Goal: Task Accomplishment & Management: Use online tool/utility

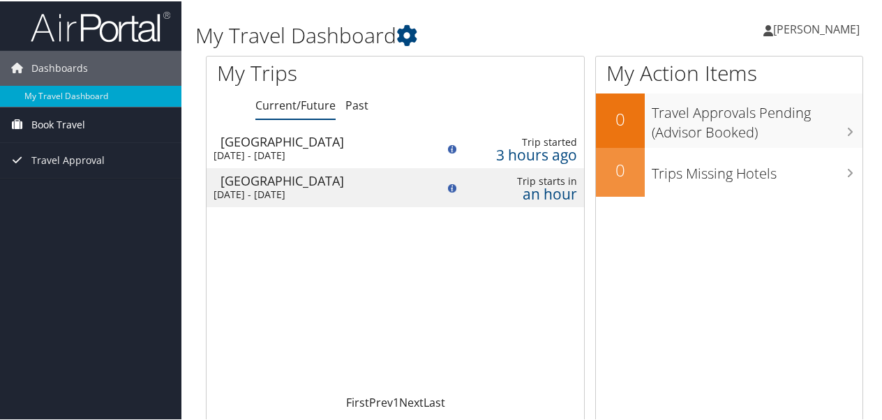
click at [67, 113] on span "Book Travel" at bounding box center [58, 123] width 54 height 35
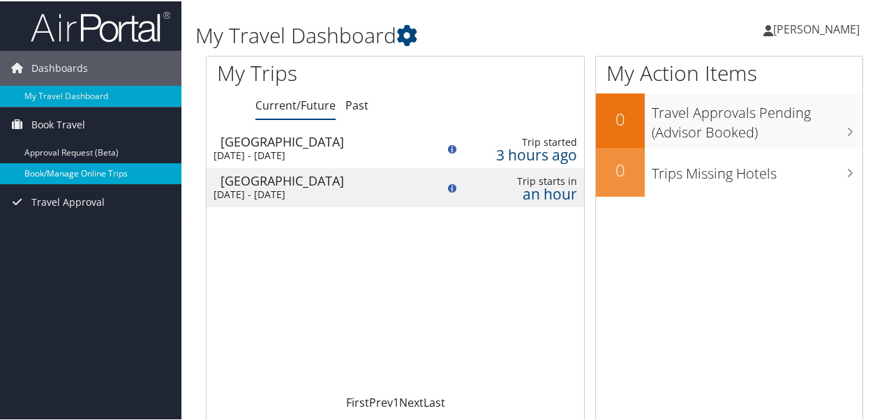
click at [60, 169] on link "Book/Manage Online Trips" at bounding box center [90, 172] width 181 height 21
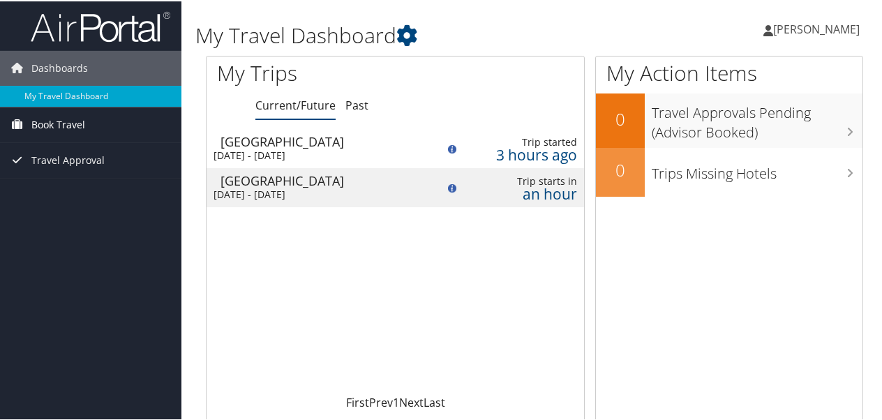
click at [62, 117] on span "Book Travel" at bounding box center [58, 123] width 54 height 35
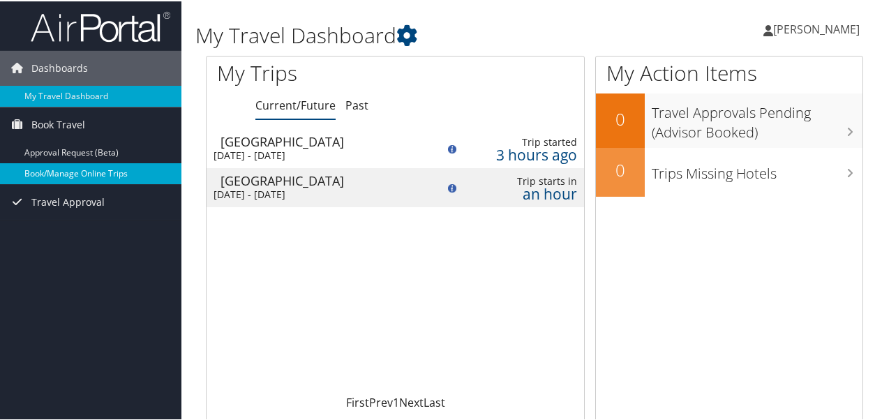
click at [68, 167] on link "Book/Manage Online Trips" at bounding box center [90, 172] width 181 height 21
